Goal: Transaction & Acquisition: Download file/media

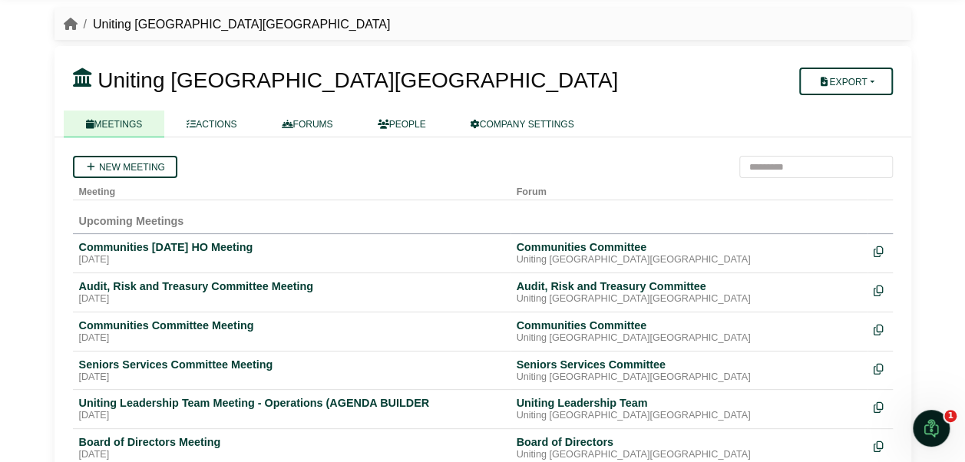
scroll to position [77, 0]
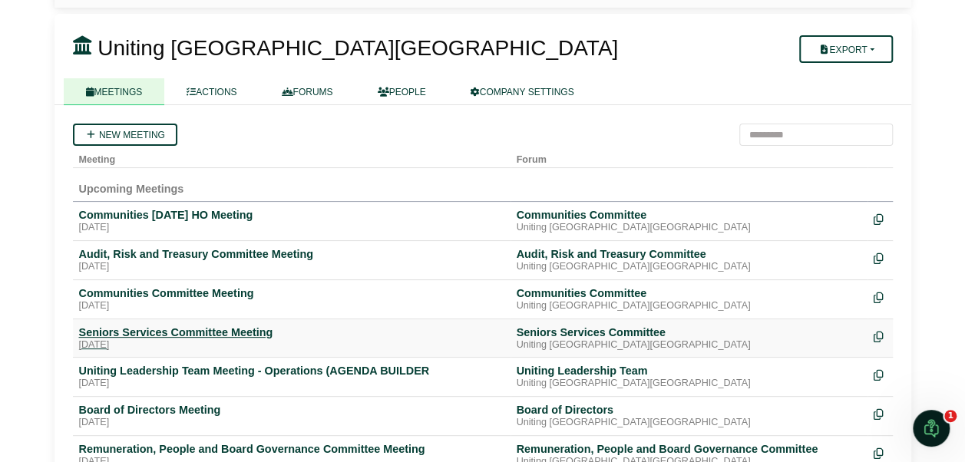
click at [167, 329] on div "Seniors Services Committee Meeting" at bounding box center [291, 332] width 425 height 14
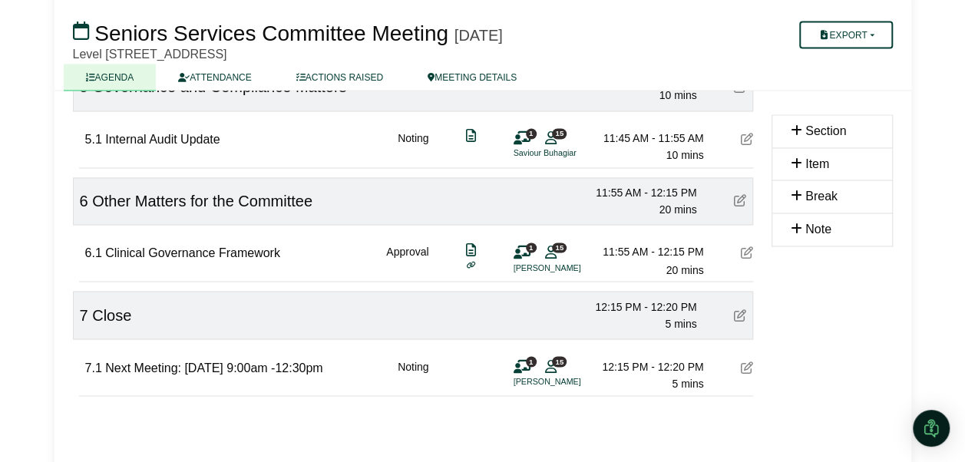
scroll to position [1203, 0]
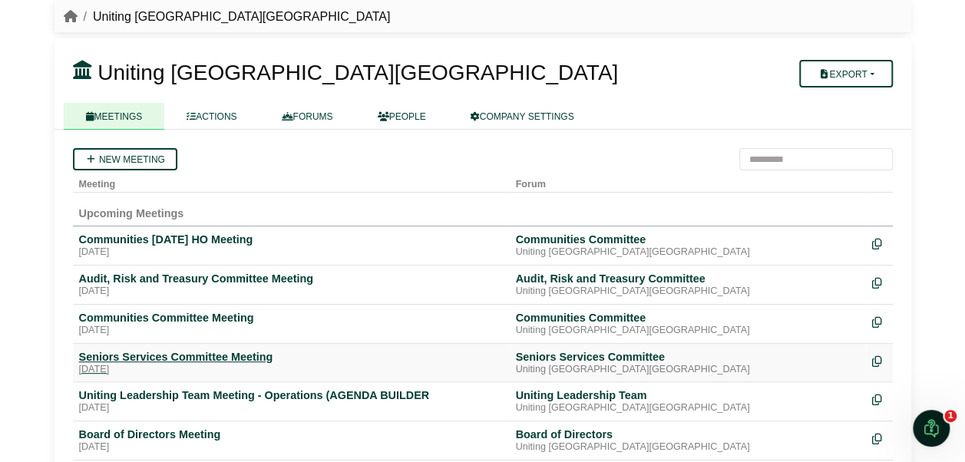
scroll to position [77, 0]
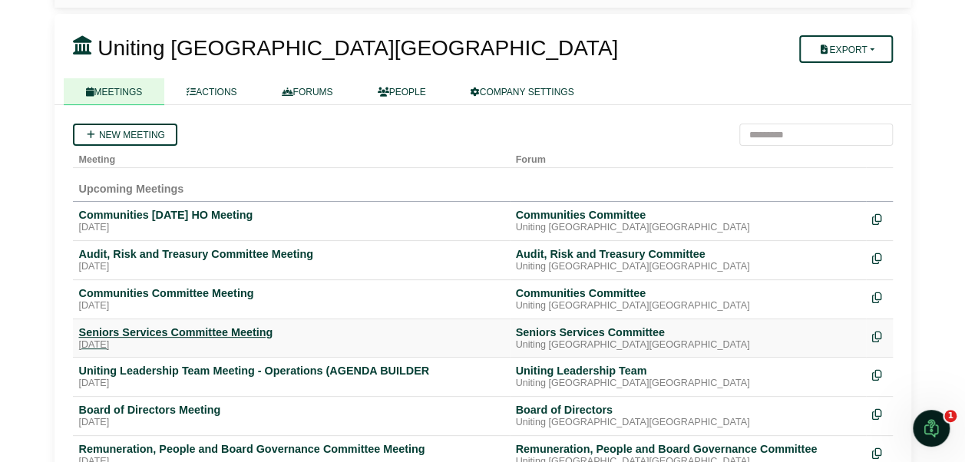
click at [195, 332] on div "Seniors Services Committee Meeting" at bounding box center [291, 332] width 425 height 14
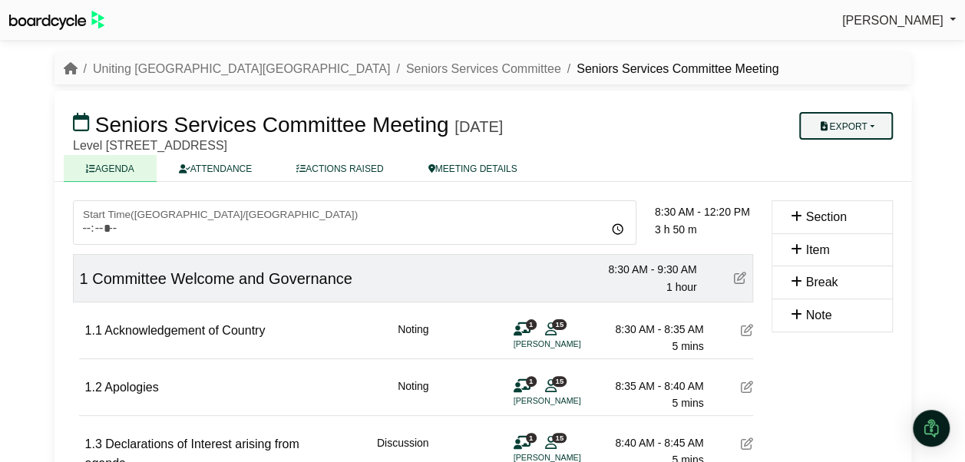
click at [837, 129] on button "Export" at bounding box center [845, 126] width 93 height 28
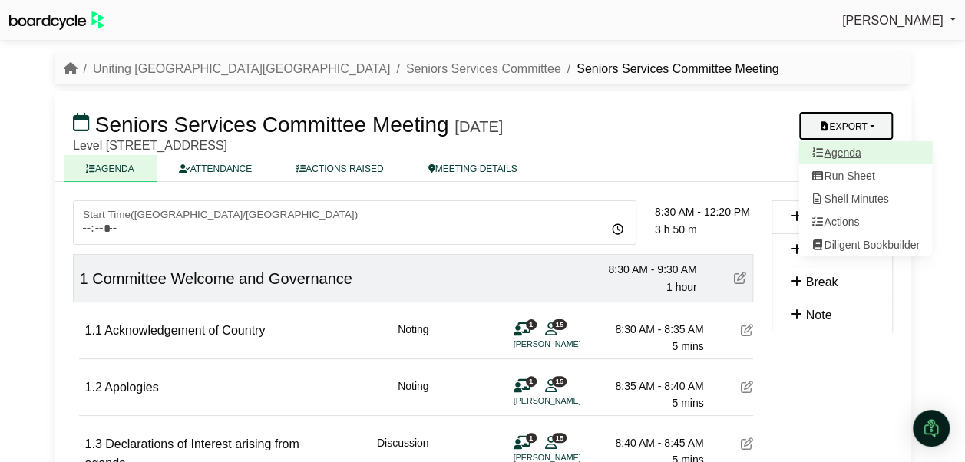
click at [844, 145] on link "Agenda" at bounding box center [865, 152] width 134 height 23
